Goal: Navigation & Orientation: Find specific page/section

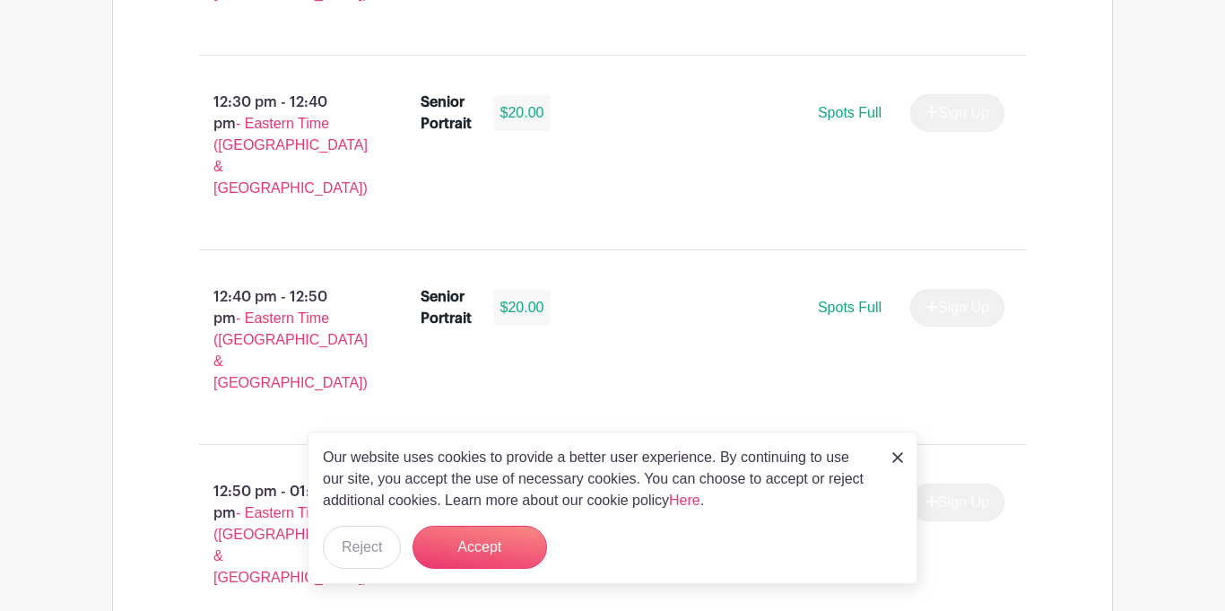
scroll to position [5538, 0]
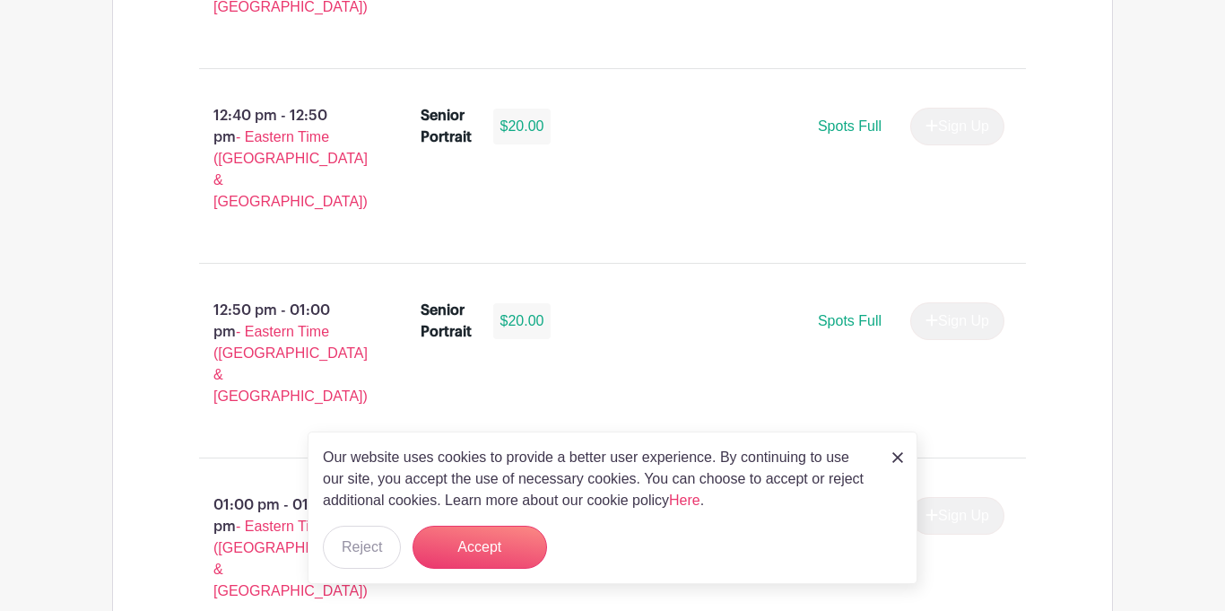
click at [895, 453] on img at bounding box center [897, 457] width 11 height 11
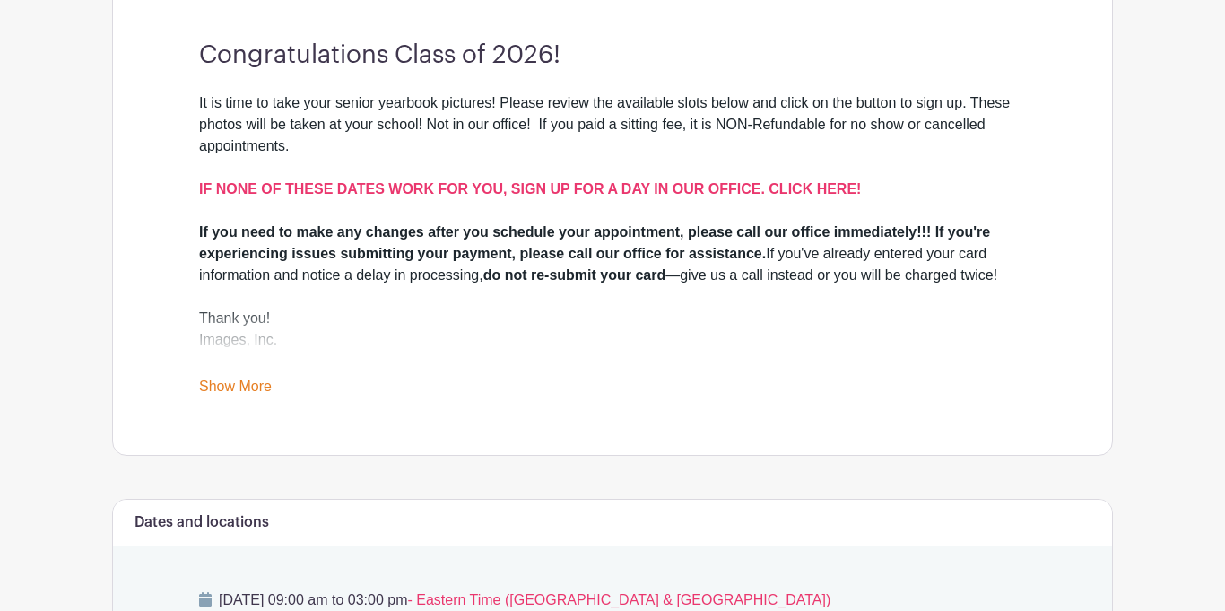
scroll to position [513, 0]
click at [230, 386] on link "Show More" at bounding box center [235, 390] width 73 height 22
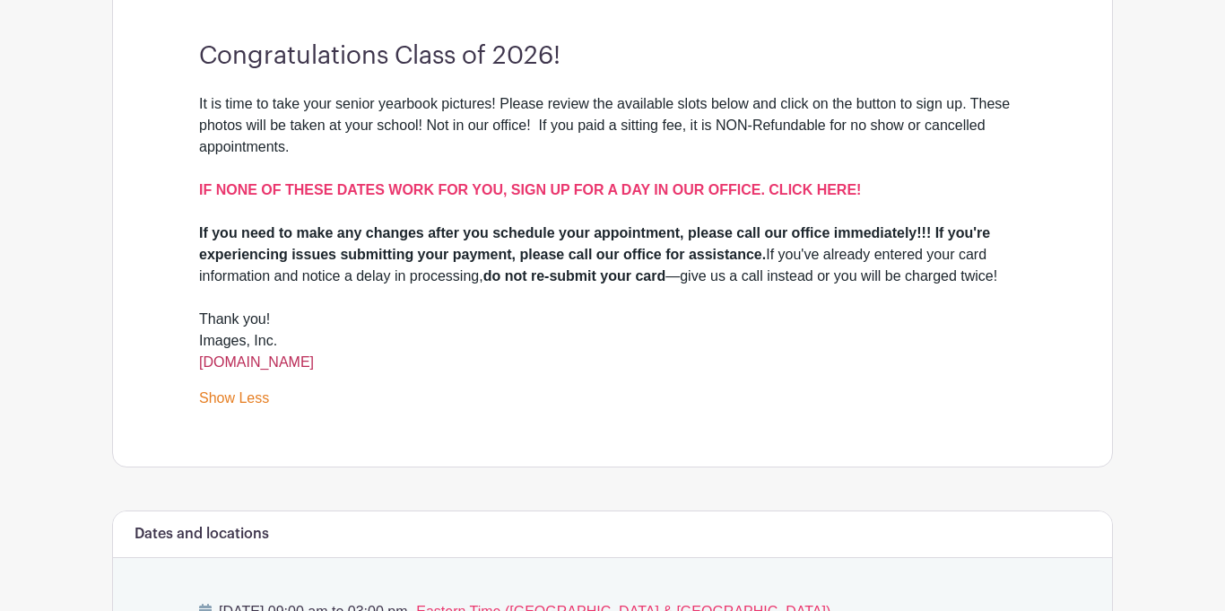
click at [273, 368] on link "[DOMAIN_NAME]" at bounding box center [256, 361] width 115 height 15
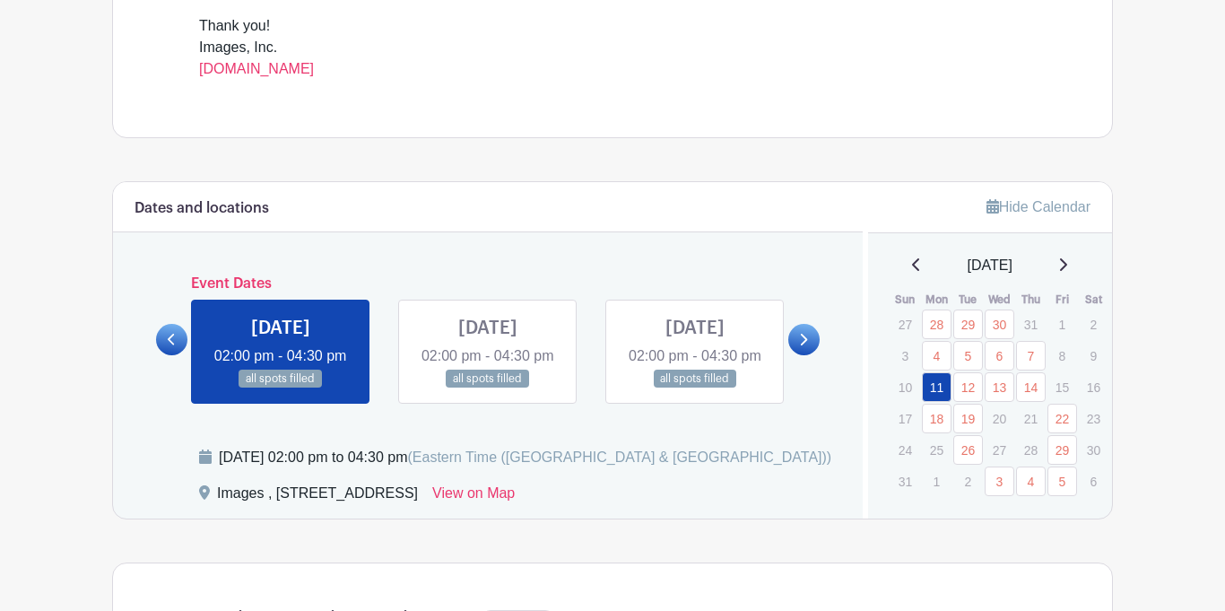
scroll to position [789, 0]
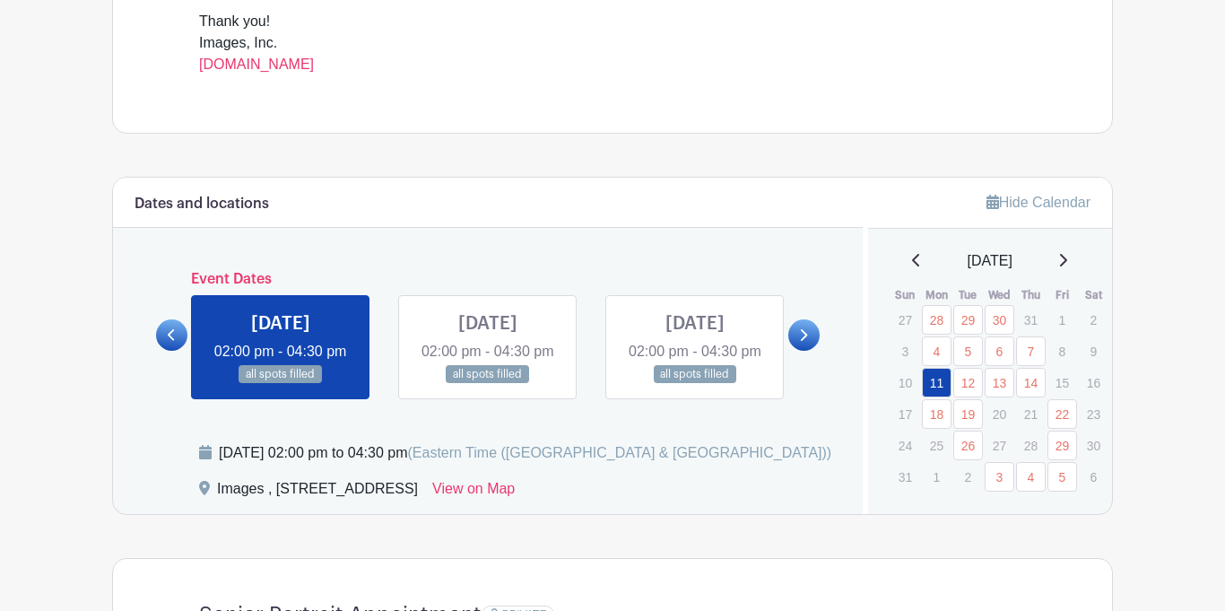
click at [795, 351] on link at bounding box center [803, 334] width 31 height 31
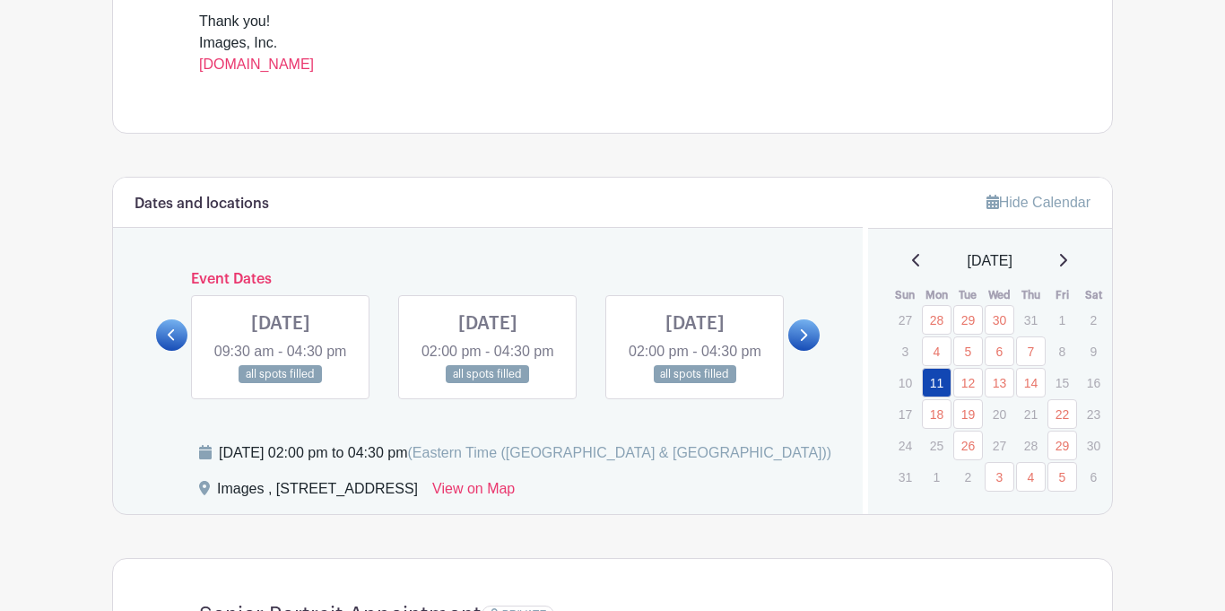
click at [795, 351] on link at bounding box center [803, 334] width 31 height 31
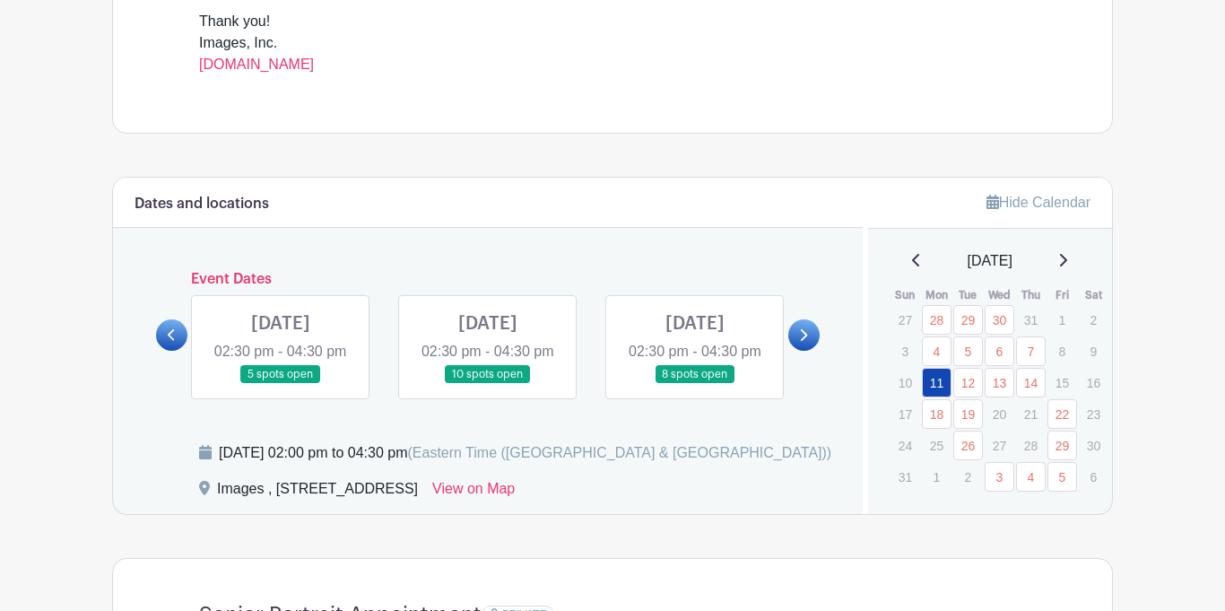
click at [166, 351] on link at bounding box center [171, 334] width 31 height 31
click at [168, 342] on icon at bounding box center [172, 334] width 8 height 13
click at [806, 343] on link at bounding box center [803, 334] width 31 height 31
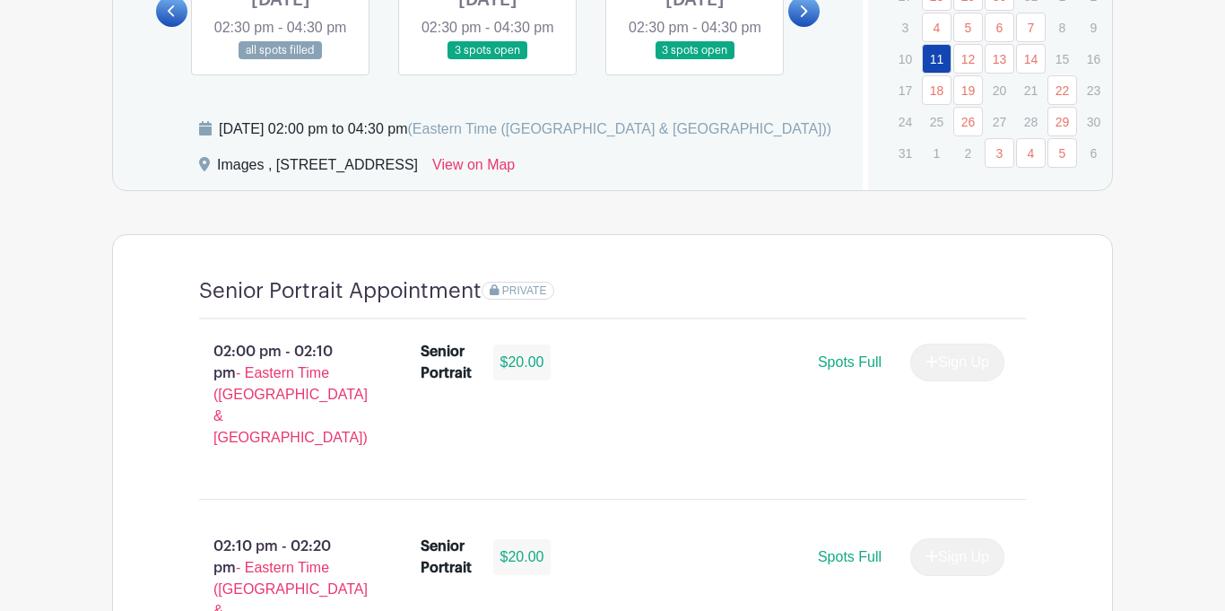
scroll to position [0, 0]
